Goal: Task Accomplishment & Management: Manage account settings

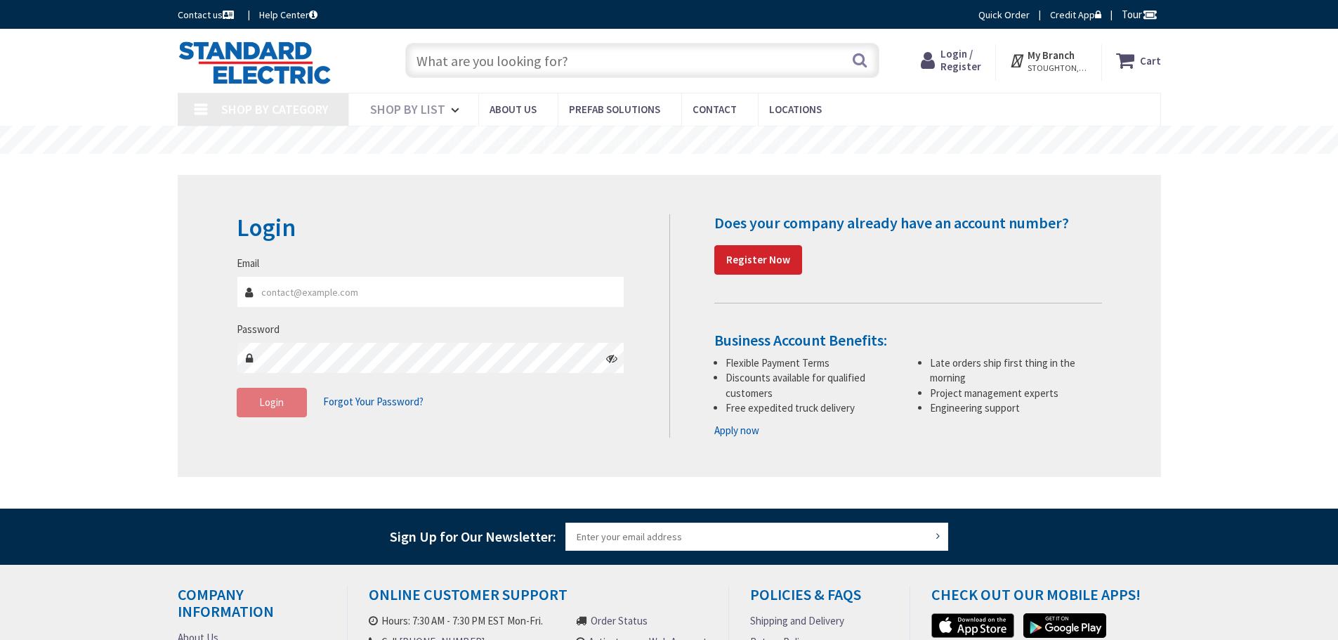
type input "[PERSON_NAME][EMAIL_ADDRESS][DOMAIN_NAME]"
click at [270, 402] on span "Login" at bounding box center [271, 402] width 25 height 13
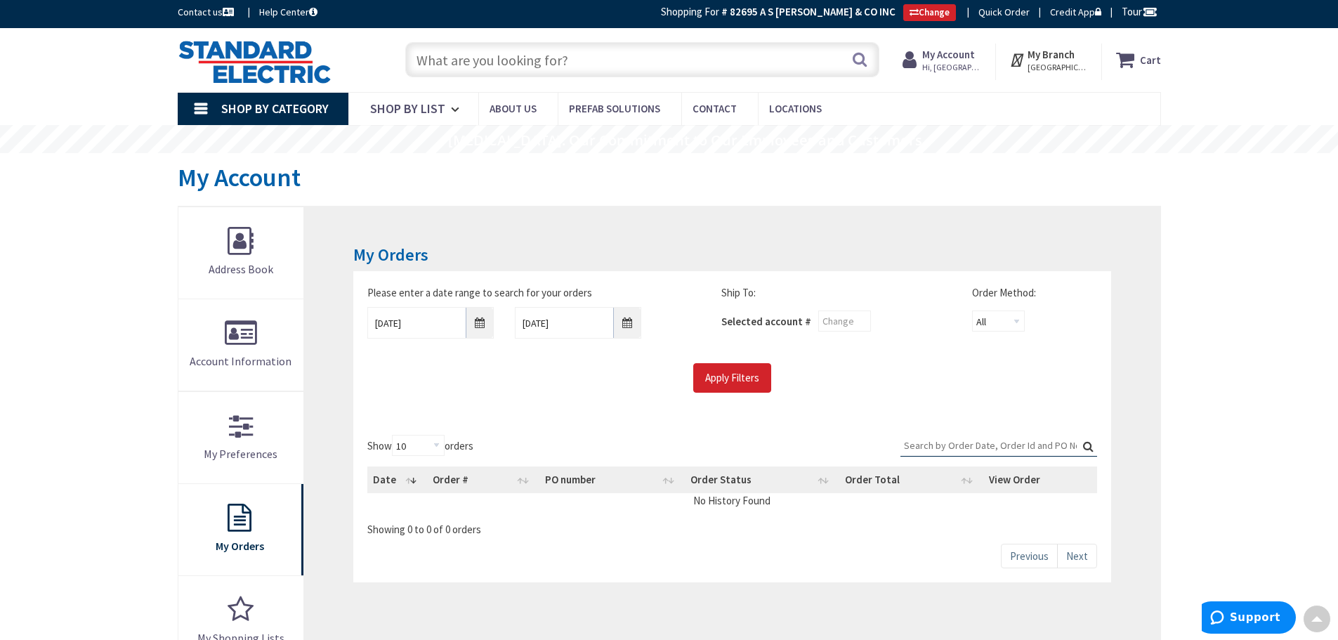
scroll to position [2, 0]
